Goal: Task Accomplishment & Management: Use online tool/utility

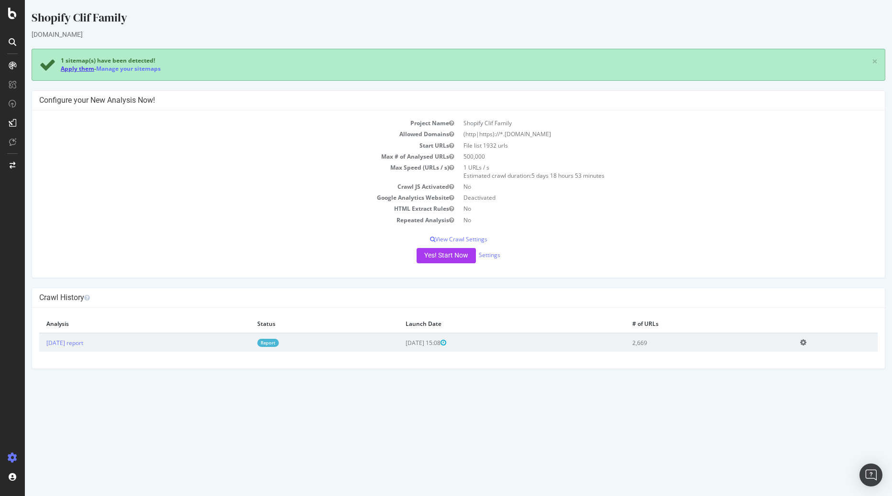
click at [85, 68] on link "Apply them" at bounding box center [77, 69] width 33 height 8
click at [450, 258] on button "Yes! Start Now" at bounding box center [445, 255] width 59 height 15
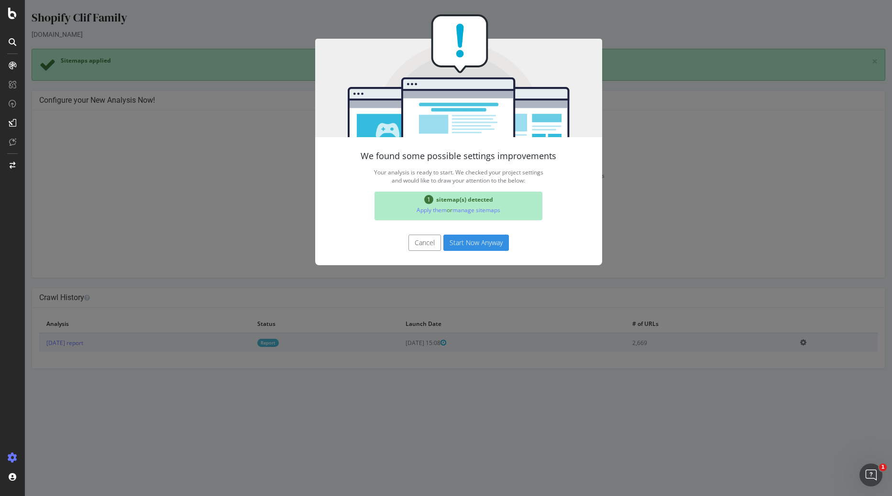
click at [465, 240] on button "Start Now Anyway" at bounding box center [475, 243] width 65 height 16
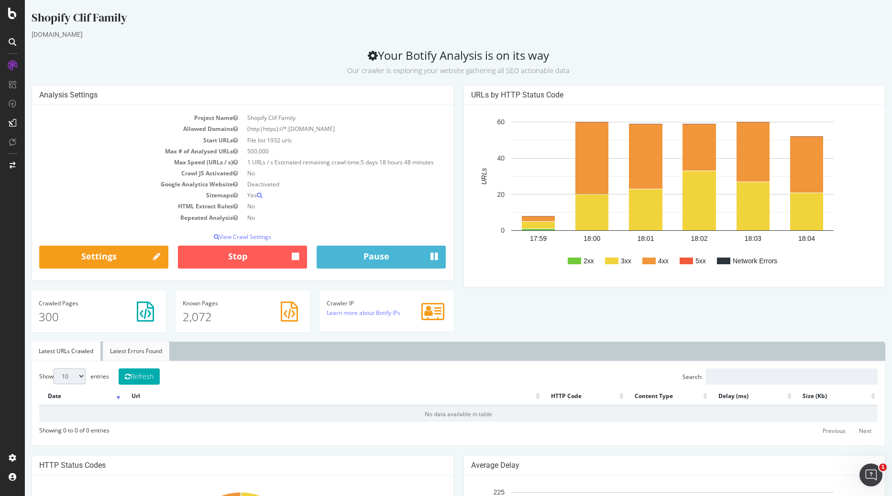
click at [121, 353] on link "Latest Errors Found" at bounding box center [136, 351] width 66 height 19
